Goal: Transaction & Acquisition: Book appointment/travel/reservation

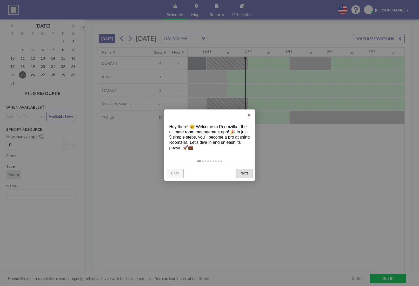
scroll to position [0, 458]
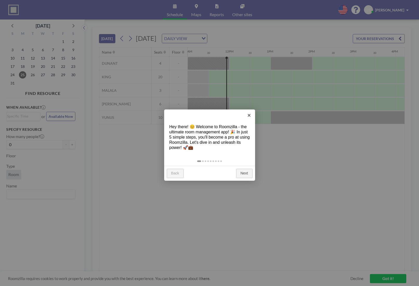
click at [245, 174] on link "Next" at bounding box center [244, 173] width 16 height 9
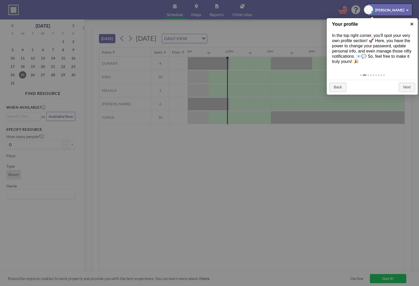
click at [414, 24] on link "×" at bounding box center [412, 24] width 12 height 12
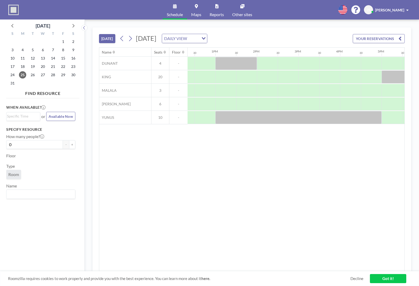
scroll to position [0, 514]
click at [225, 105] on div at bounding box center [225, 103] width 21 height 13
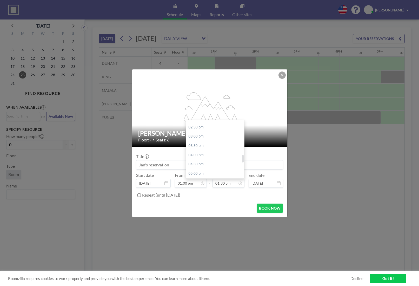
scroll to position [291, 0]
drag, startPoint x: 243, startPoint y: 170, endPoint x: 242, endPoint y: 163, distance: 7.4
click at [242, 163] on div "12:00 am 12:30 am 01:00 am 01:30 am 02:00 am 02:30 am 03:00 am 03:30 am 04:00 a…" at bounding box center [215, 149] width 58 height 58
click at [226, 166] on div "06:00 pm" at bounding box center [216, 166] width 61 height 9
type input "06:00 pm"
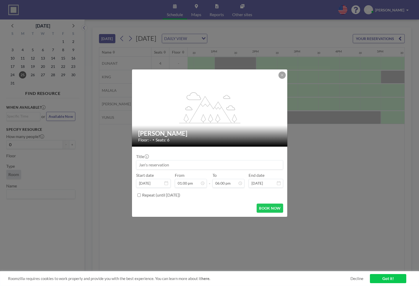
scroll to position [333, 0]
drag, startPoint x: 185, startPoint y: 165, endPoint x: 141, endPoint y: 166, distance: 44.0
click at [143, 165] on input at bounding box center [209, 164] width 147 height 9
drag, startPoint x: 144, startPoint y: 166, endPoint x: 199, endPoint y: 164, distance: 55.1
click at [205, 162] on input at bounding box center [209, 164] width 147 height 9
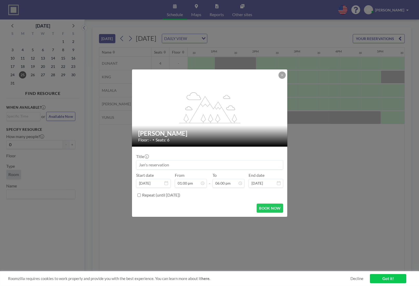
click at [189, 165] on input at bounding box center [209, 164] width 147 height 9
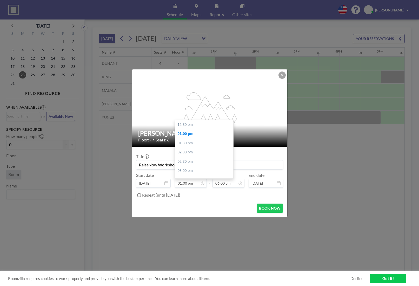
scroll to position [9, 0]
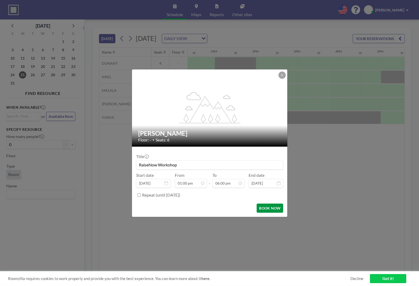
type input "RaiseNow Workshop"
drag, startPoint x: 269, startPoint y: 210, endPoint x: 266, endPoint y: 209, distance: 3.2
click at [267, 210] on button "BOOK NOW" at bounding box center [270, 208] width 26 height 9
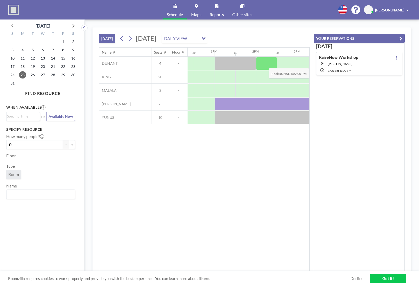
click at [266, 64] on div at bounding box center [266, 63] width 21 height 13
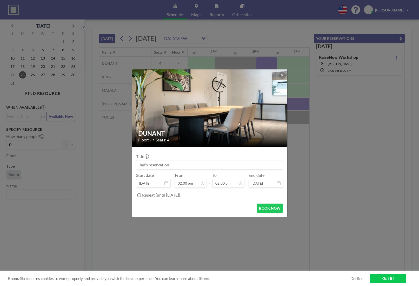
click at [186, 166] on input at bounding box center [209, 164] width 147 height 9
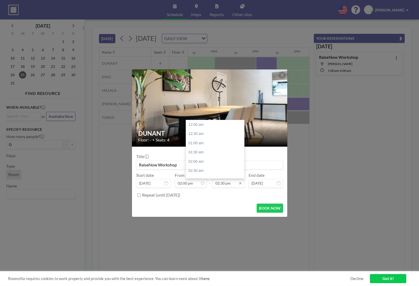
scroll to position [268, 0]
type input "RaiseNow Workshop"
drag, startPoint x: 233, startPoint y: 184, endPoint x: 226, endPoint y: 185, distance: 7.1
click at [235, 182] on input "02:30 pm" at bounding box center [229, 183] width 32 height 9
drag, startPoint x: 243, startPoint y: 161, endPoint x: 238, endPoint y: 164, distance: 6.1
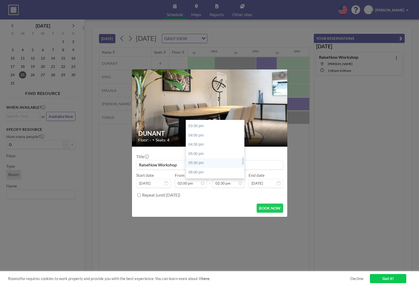
click at [243, 163] on div at bounding box center [243, 161] width 2 height 8
click at [222, 172] on div "06:00 pm" at bounding box center [216, 173] width 61 height 9
type input "06:00 pm"
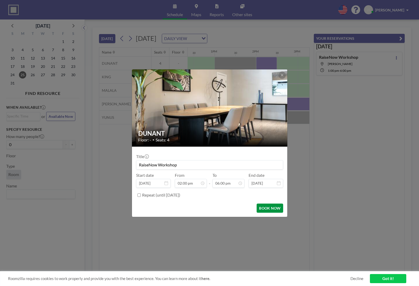
scroll to position [333, 0]
click at [267, 208] on button "BOOK NOW" at bounding box center [270, 208] width 26 height 9
